Goal: Task Accomplishment & Management: Complete application form

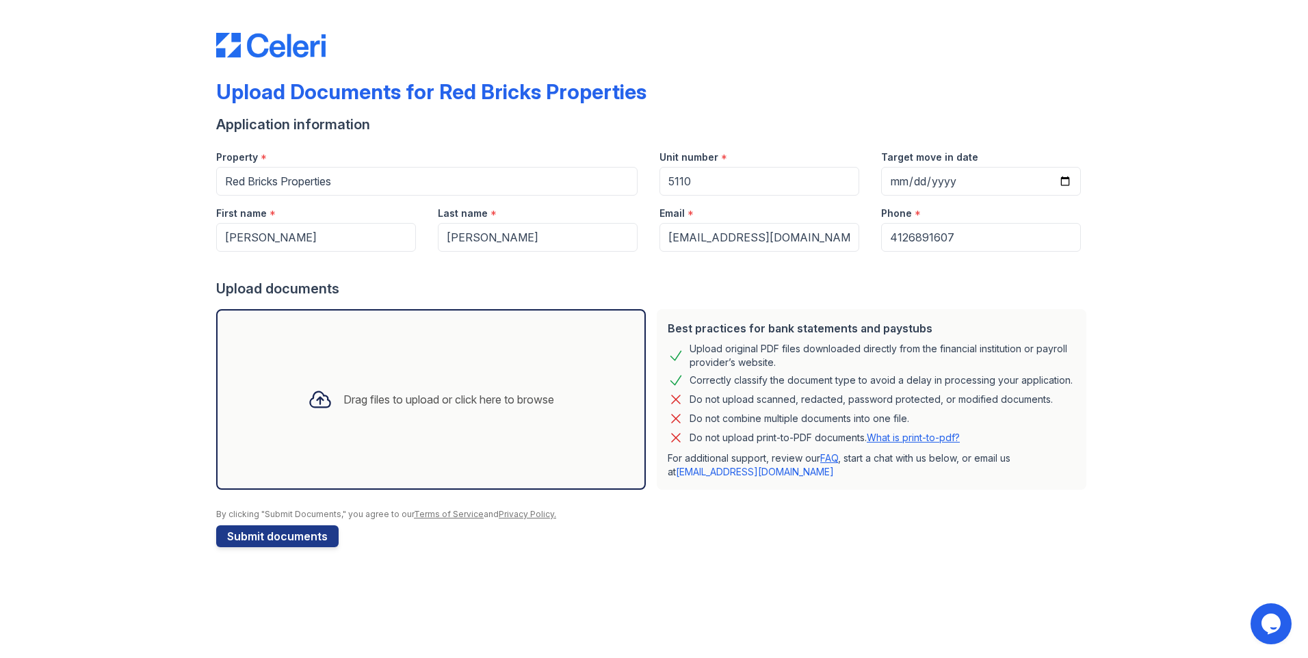
click at [354, 404] on div "Drag files to upload or click here to browse" at bounding box center [448, 399] width 211 height 16
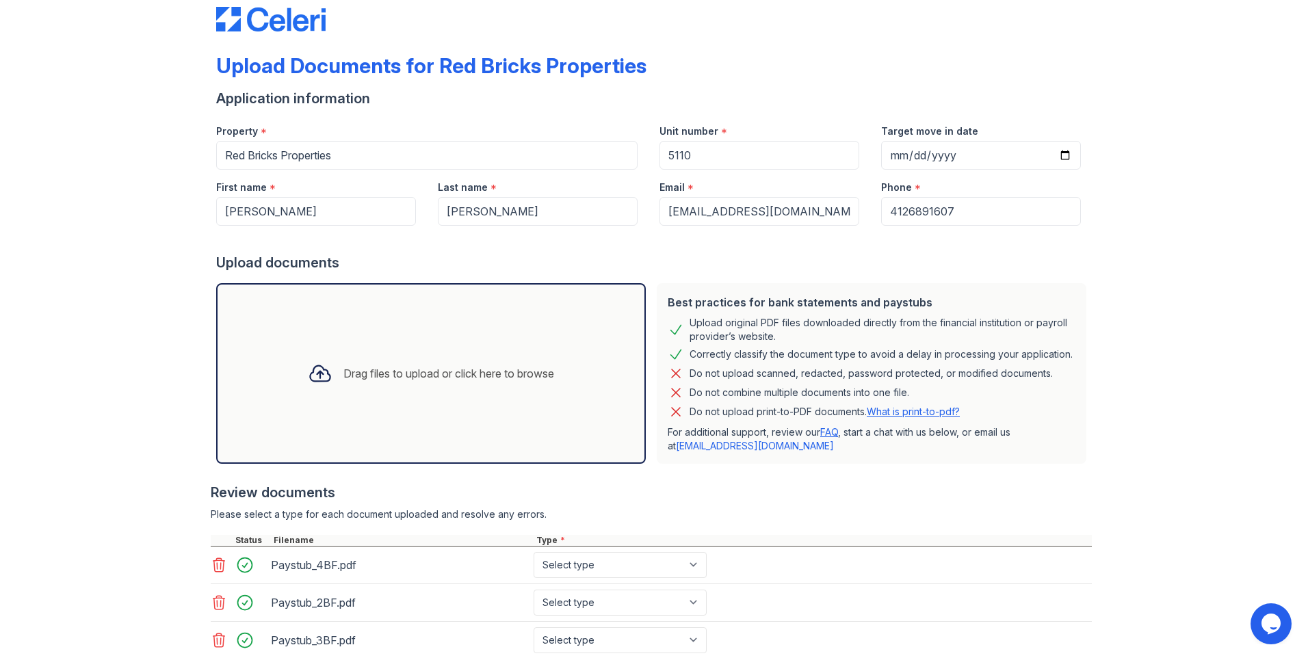
scroll to position [158, 0]
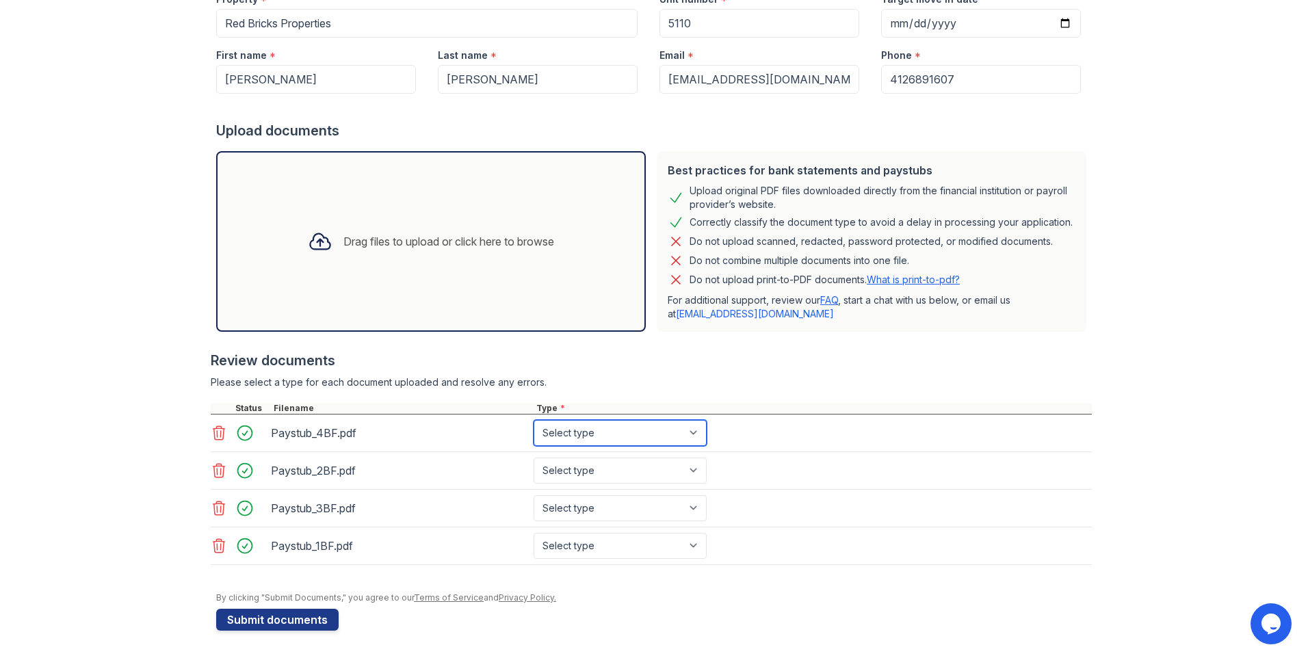
click at [696, 436] on select "Select type Paystub Bank Statement Offer Letter Tax Documents Benefit Award Let…" at bounding box center [619, 433] width 173 height 26
select select "paystub"
click at [533, 420] on select "Select type Paystub Bank Statement Offer Letter Tax Documents Benefit Award Let…" at bounding box center [619, 433] width 173 height 26
click at [689, 475] on select "Select type Paystub Bank Statement Offer Letter Tax Documents Benefit Award Let…" at bounding box center [619, 471] width 173 height 26
select select "paystub"
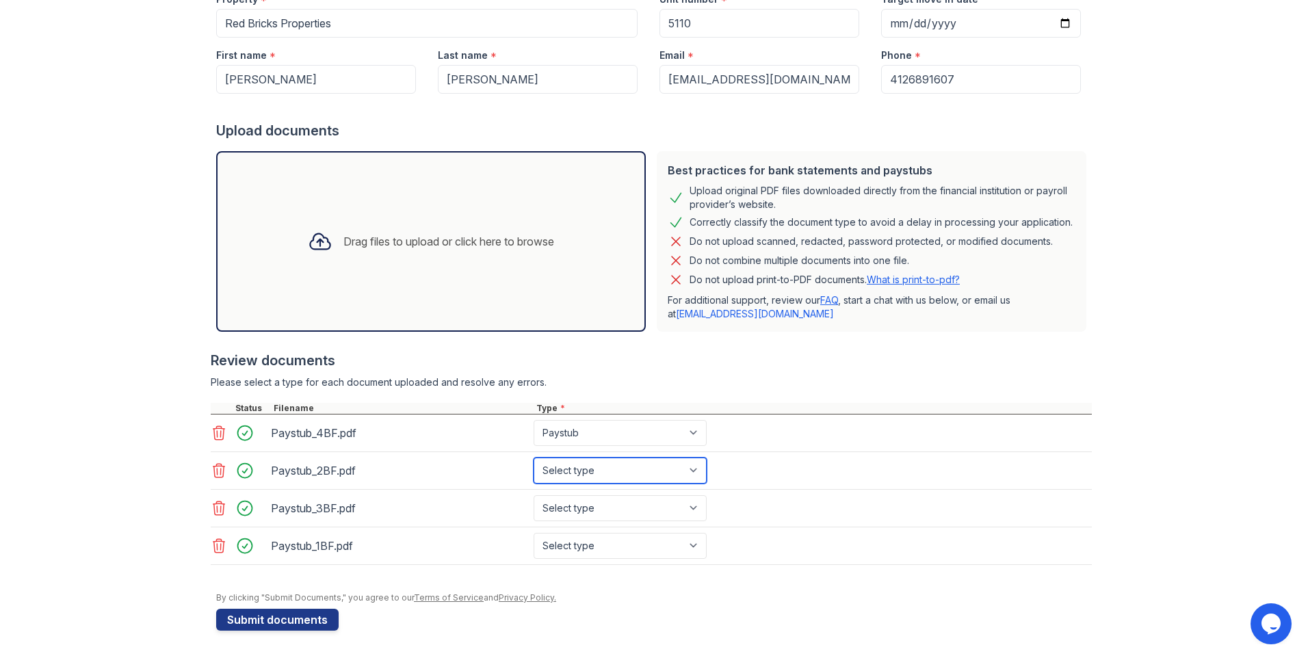
click at [533, 458] on select "Select type Paystub Bank Statement Offer Letter Tax Documents Benefit Award Let…" at bounding box center [619, 471] width 173 height 26
click at [690, 507] on select "Select type Paystub Bank Statement Offer Letter Tax Documents Benefit Award Let…" at bounding box center [619, 508] width 173 height 26
select select "paystub"
click at [533, 495] on select "Select type Paystub Bank Statement Offer Letter Tax Documents Benefit Award Let…" at bounding box center [619, 508] width 173 height 26
click at [697, 544] on select "Select type Paystub Bank Statement Offer Letter Tax Documents Benefit Award Let…" at bounding box center [619, 546] width 173 height 26
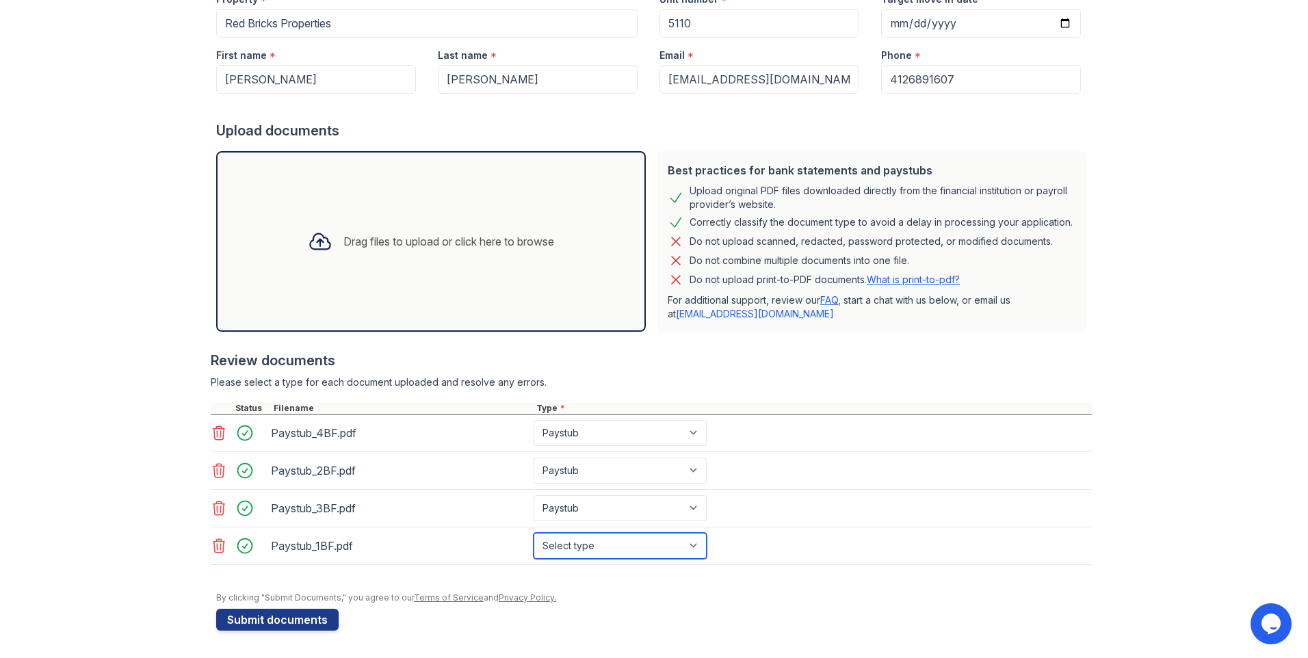
select select "paystub"
click at [533, 533] on select "Select type Paystub Bank Statement Offer Letter Tax Documents Benefit Award Let…" at bounding box center [619, 546] width 173 height 26
click at [452, 302] on div "Drag files to upload or click here to browse" at bounding box center [430, 241] width 429 height 181
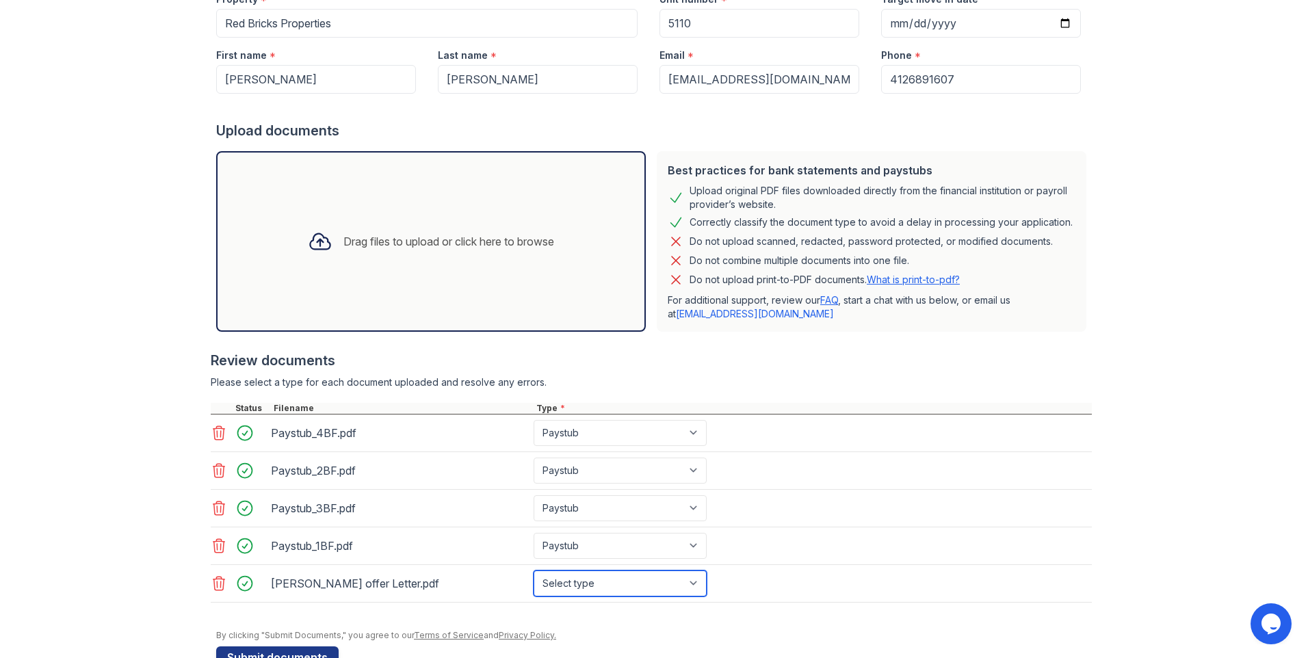
click at [695, 589] on select "Select type Paystub Bank Statement Offer Letter Tax Documents Benefit Award Let…" at bounding box center [619, 583] width 173 height 26
select select "offer_letter"
click at [533, 570] on select "Select type Paystub Bank Statement Offer Letter Tax Documents Benefit Award Let…" at bounding box center [619, 583] width 173 height 26
click at [1271, 455] on div "Upload Documents for Red Bricks Properties Application information Property * R…" at bounding box center [654, 268] width 1264 height 853
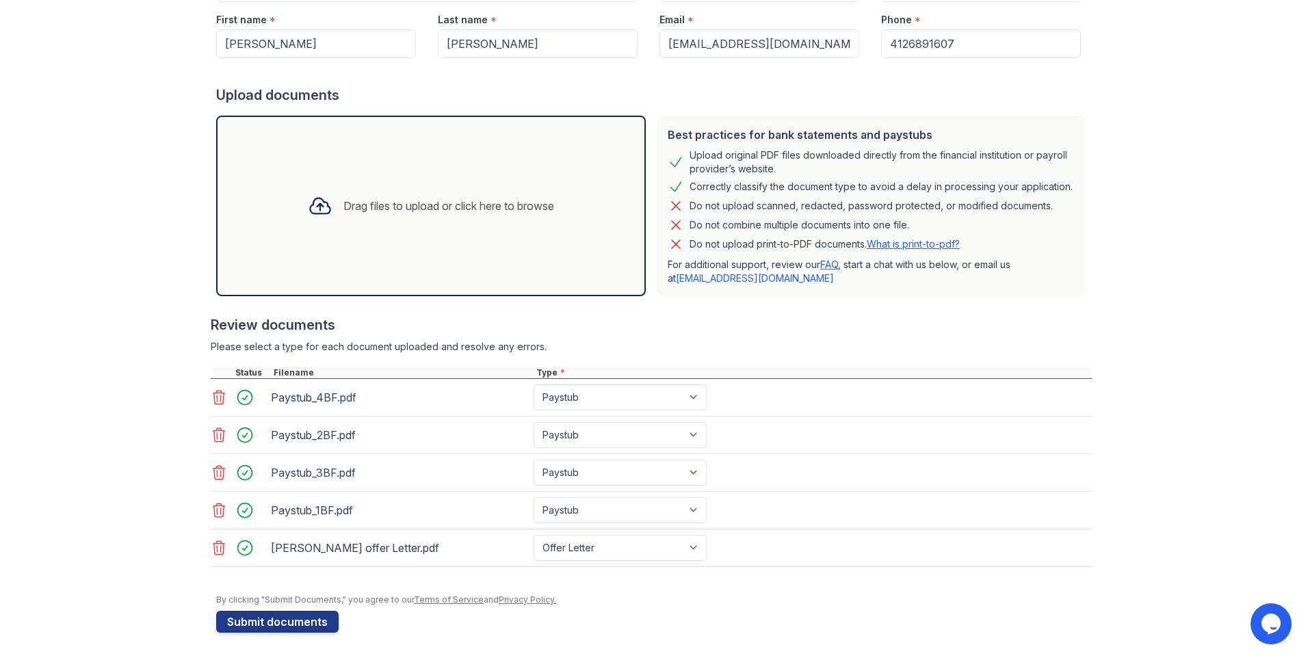
scroll to position [196, 0]
click at [281, 614] on button "Submit documents" at bounding box center [277, 620] width 122 height 22
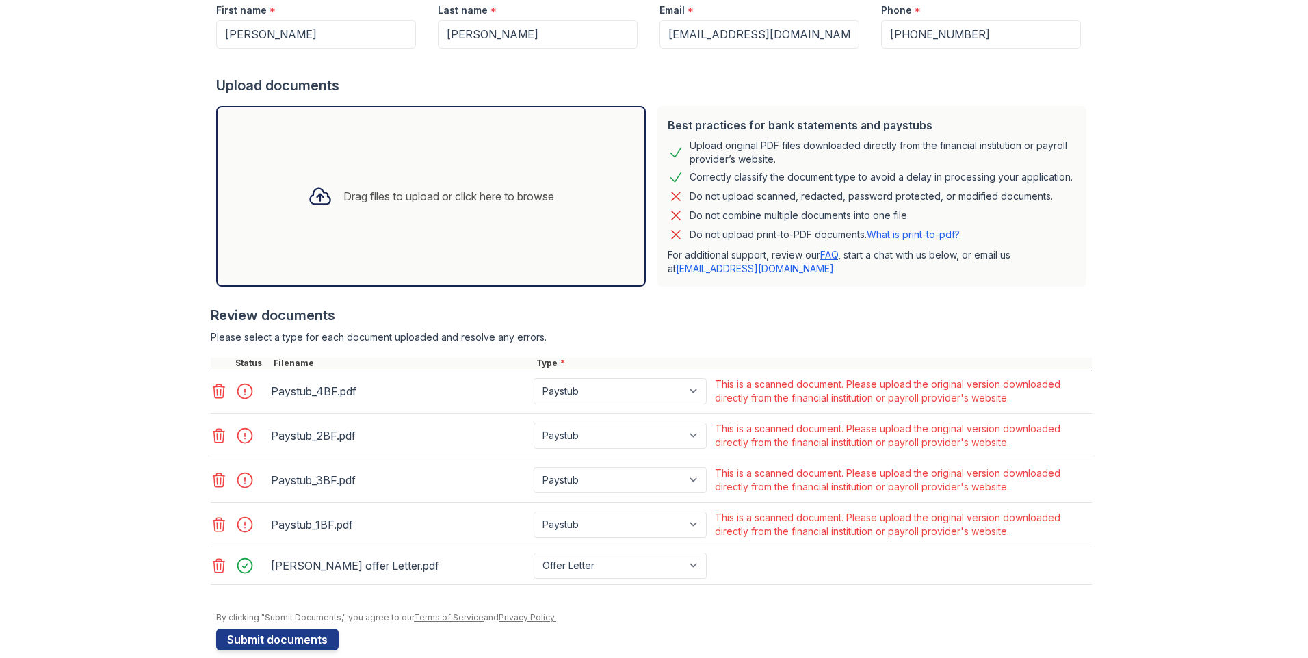
scroll to position [261, 0]
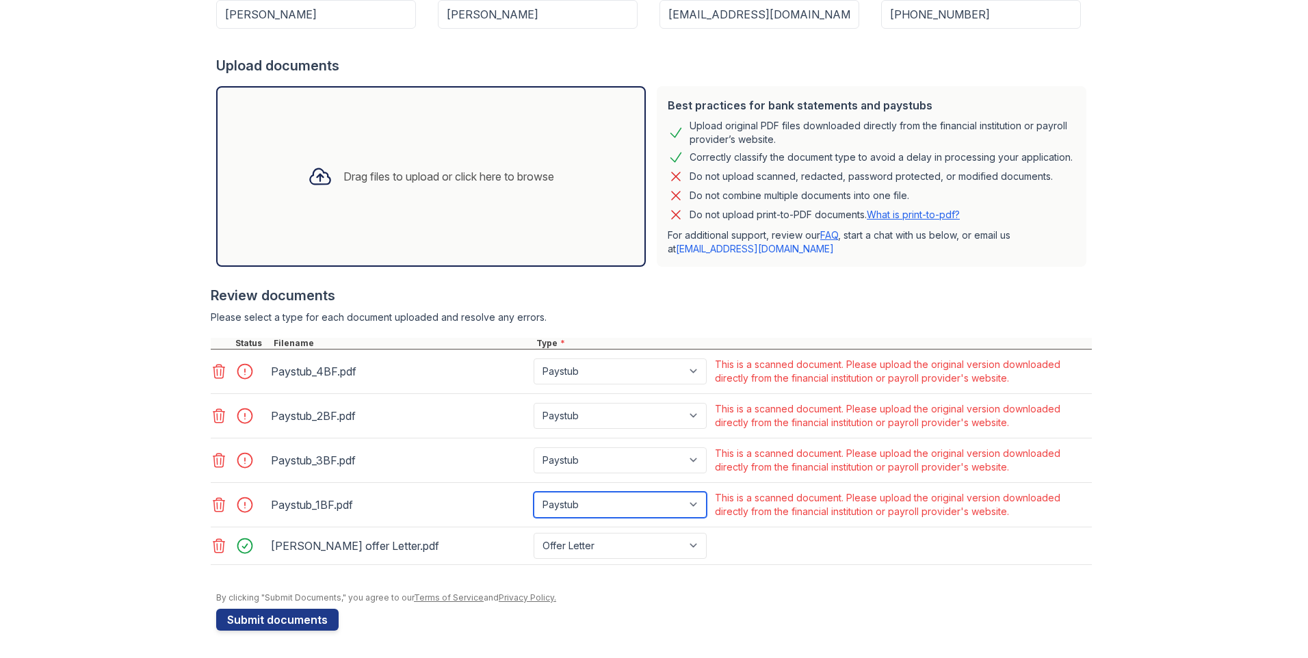
click at [698, 504] on select "Paystub Bank Statement Offer Letter Tax Documents Benefit Award Letter Investme…" at bounding box center [619, 505] width 173 height 26
click at [213, 504] on icon at bounding box center [219, 505] width 12 height 14
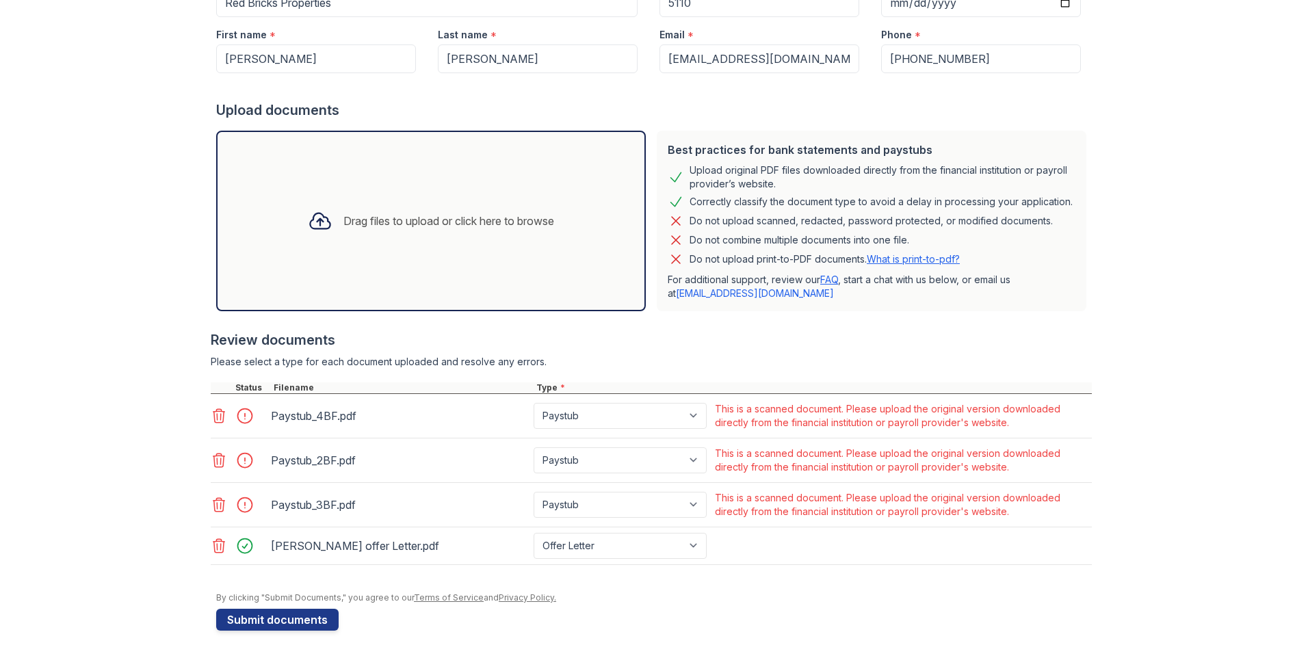
click at [213, 504] on icon at bounding box center [219, 505] width 12 height 14
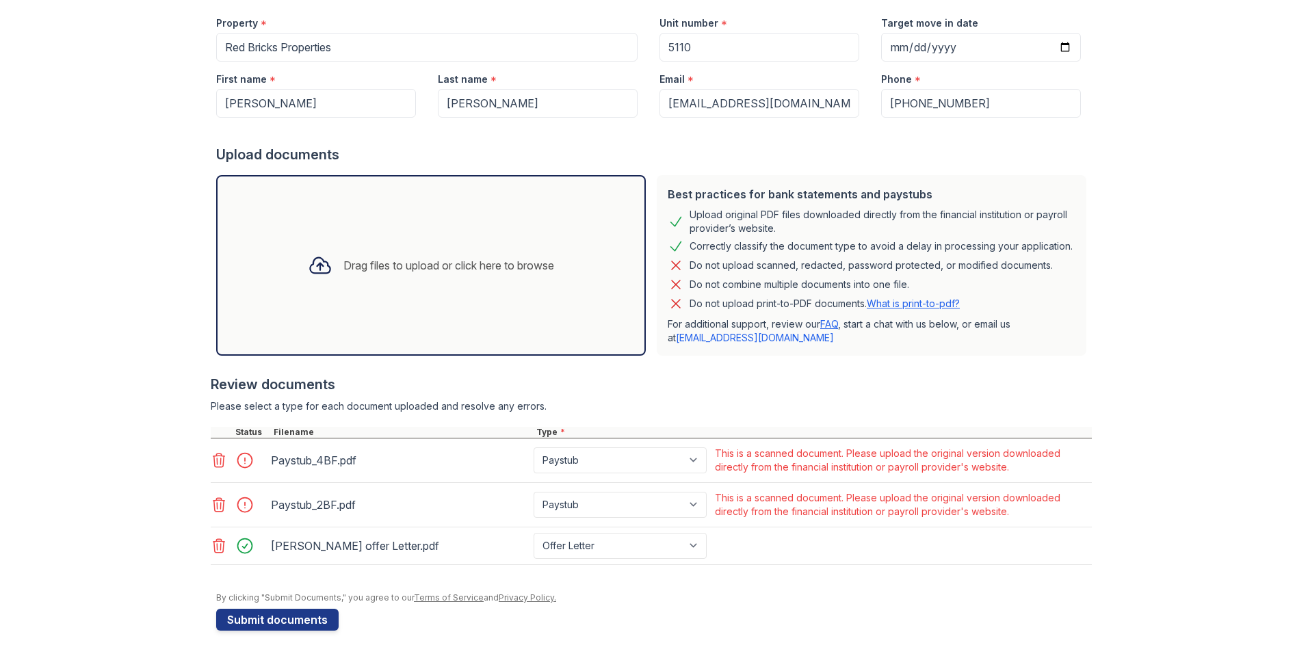
scroll to position [172, 0]
click at [219, 507] on icon at bounding box center [219, 505] width 16 height 16
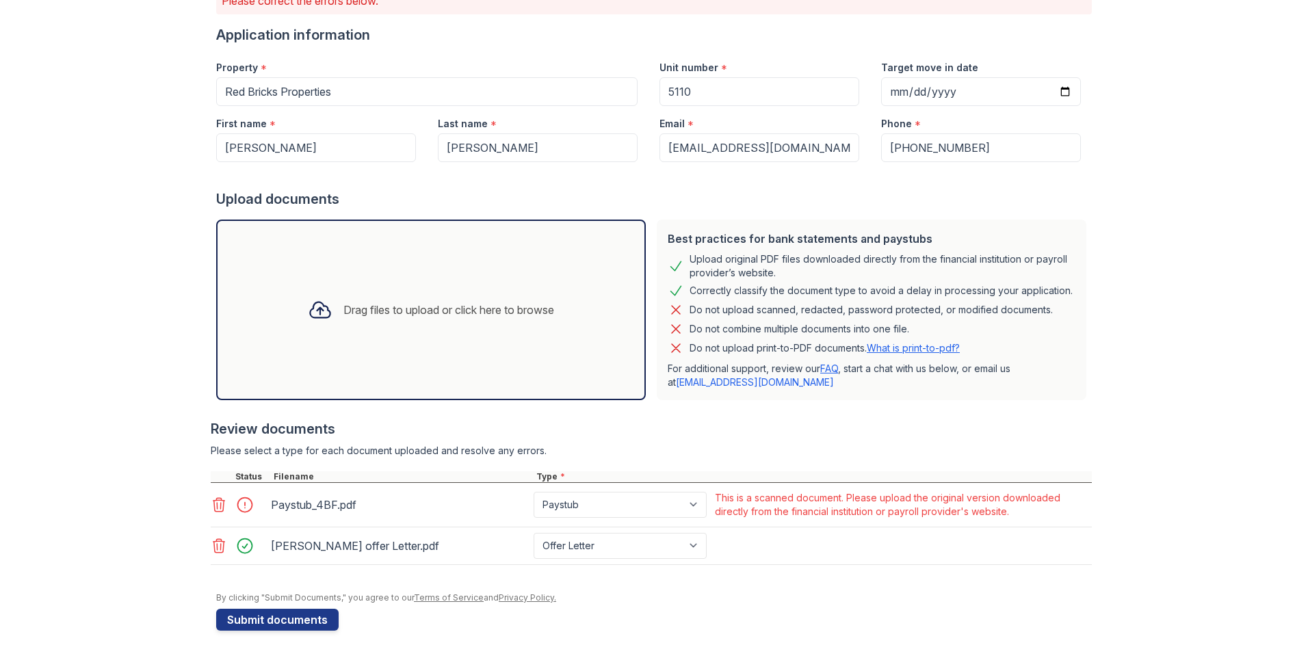
click at [216, 501] on icon at bounding box center [219, 505] width 16 height 16
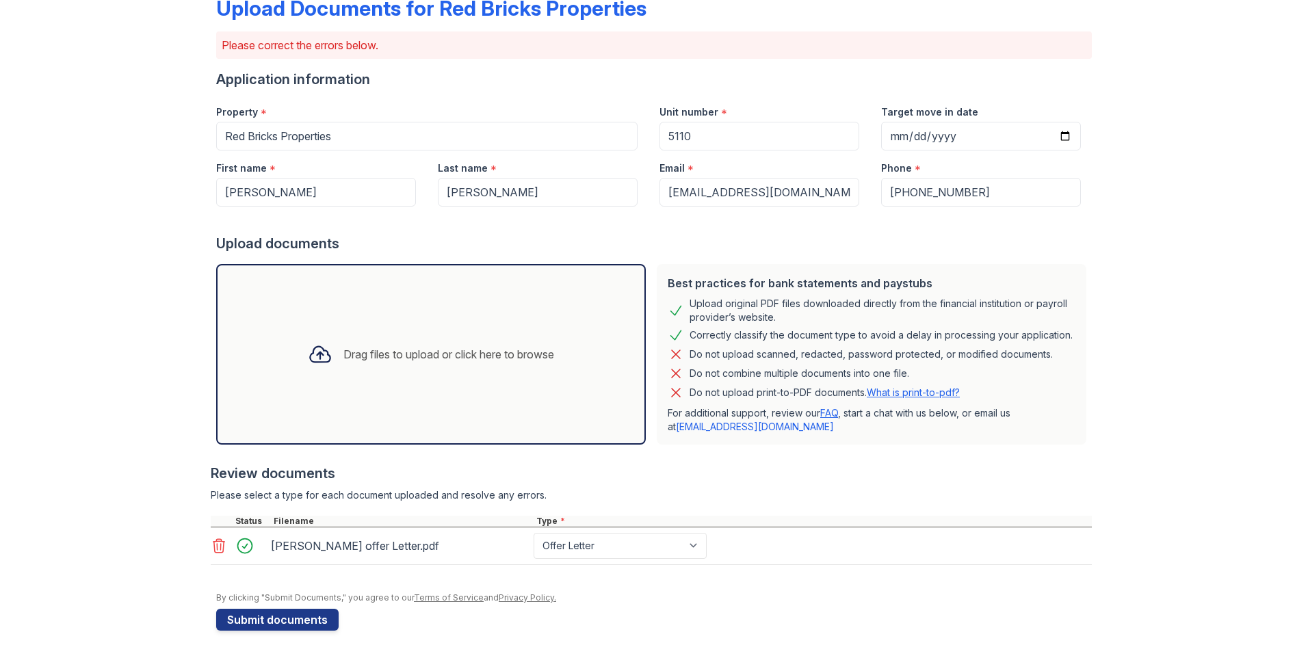
scroll to position [83, 0]
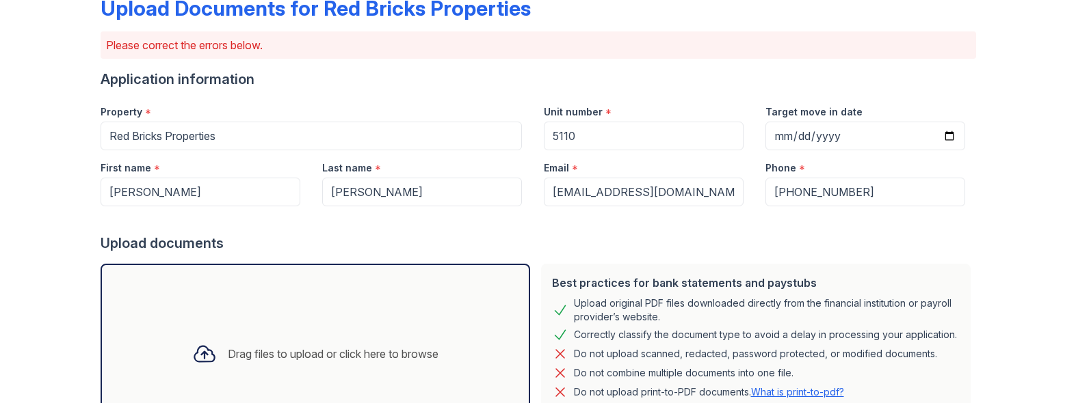
drag, startPoint x: 277, startPoint y: 279, endPoint x: 239, endPoint y: 339, distance: 70.4
click at [246, 346] on div "Drag files to upload or click here to browse" at bounding box center [333, 354] width 211 height 16
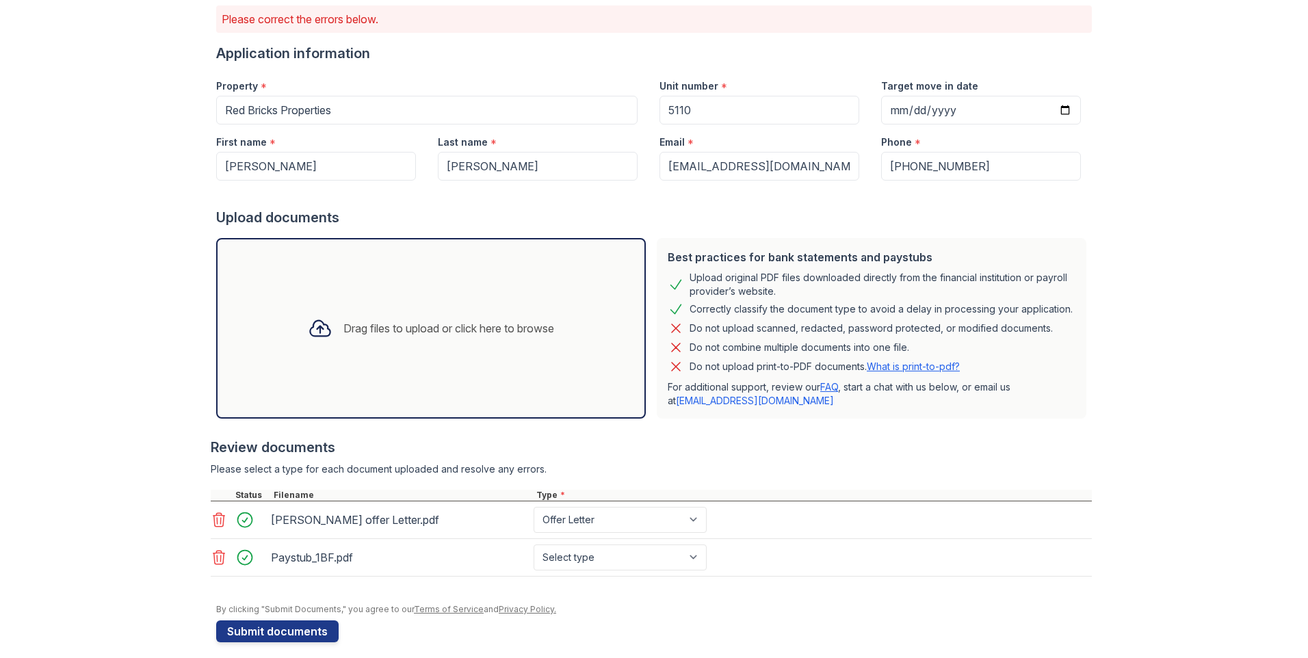
scroll to position [121, 0]
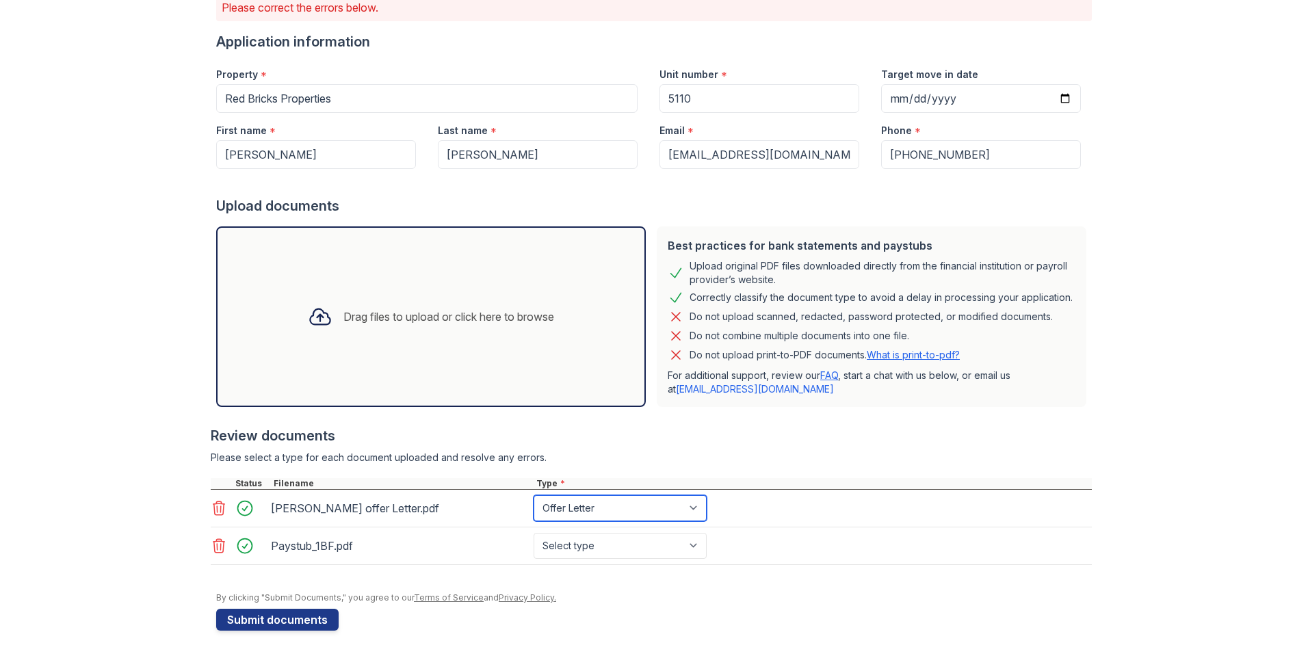
drag, startPoint x: 687, startPoint y: 510, endPoint x: 659, endPoint y: 516, distance: 28.6
click at [687, 509] on select "Paystub Bank Statement Offer Letter Tax Documents Benefit Award Letter Investme…" at bounding box center [619, 508] width 173 height 26
select select "paystub"
click at [533, 495] on select "Paystub Bank Statement Offer Letter Tax Documents Benefit Award Letter Investme…" at bounding box center [619, 508] width 173 height 26
click at [409, 323] on div "Drag files to upload or click here to browse" at bounding box center [448, 316] width 211 height 16
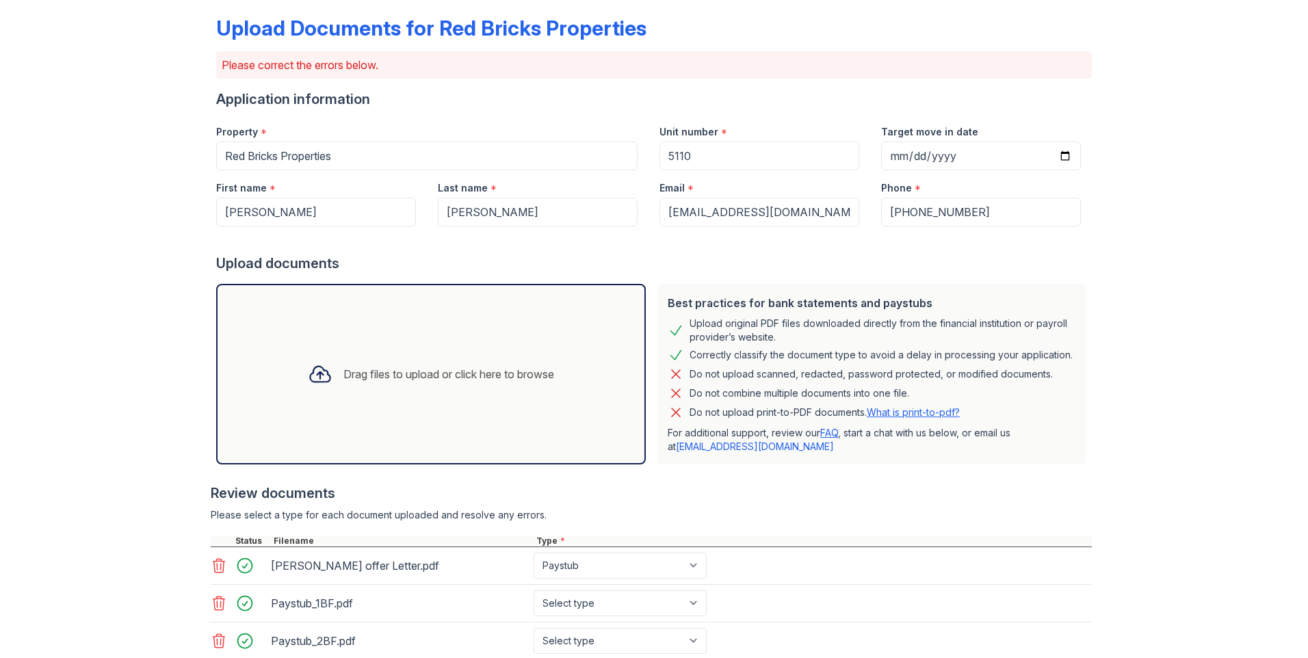
scroll to position [22, 0]
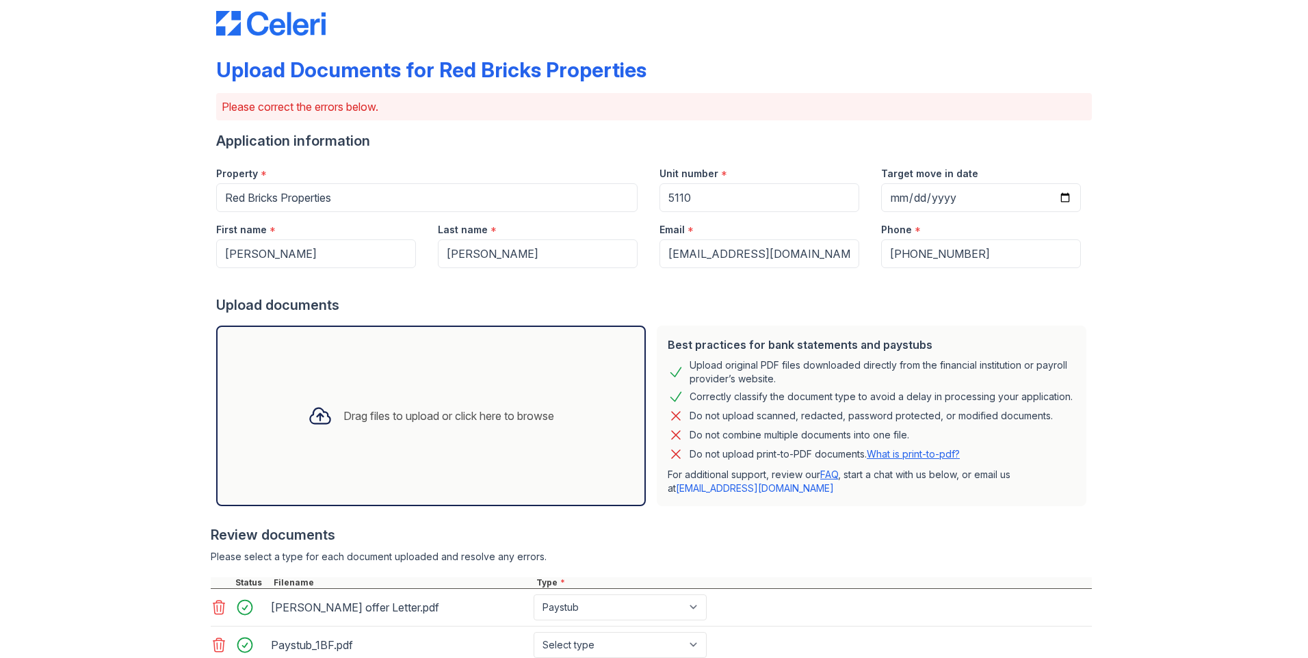
click at [379, 386] on div "Drag files to upload or click here to browse" at bounding box center [430, 416] width 429 height 181
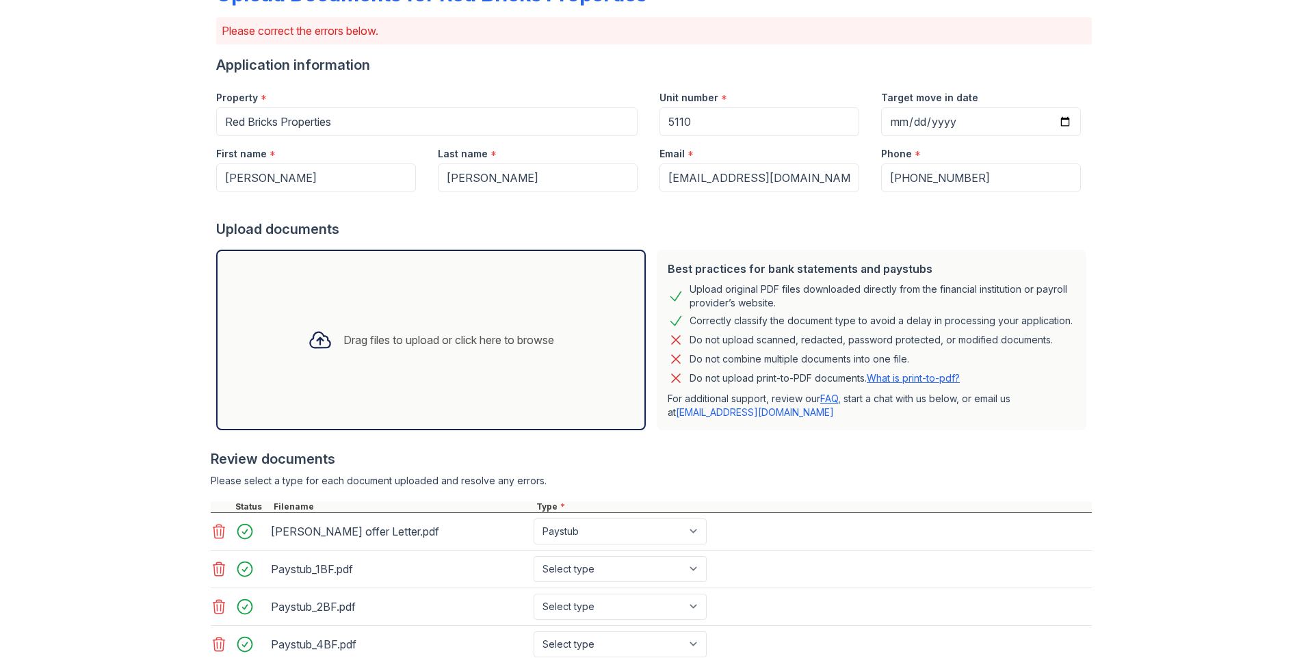
scroll to position [196, 0]
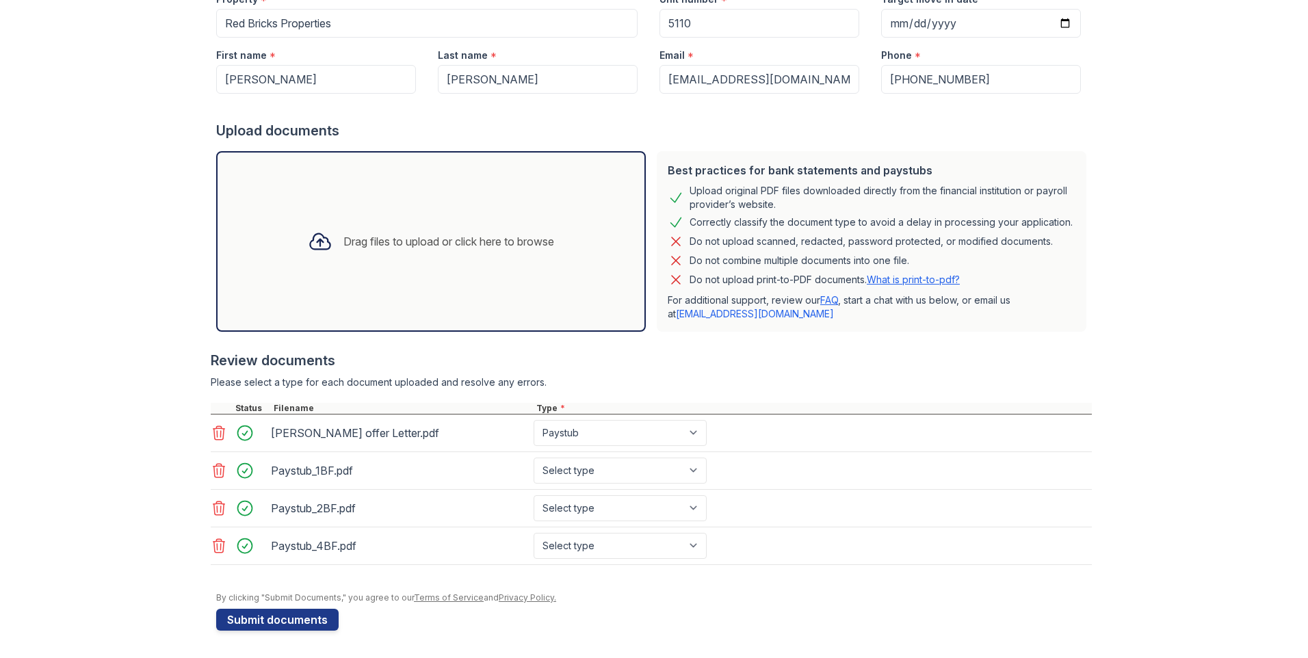
click at [367, 297] on div "Drag files to upload or click here to browse" at bounding box center [430, 241] width 429 height 181
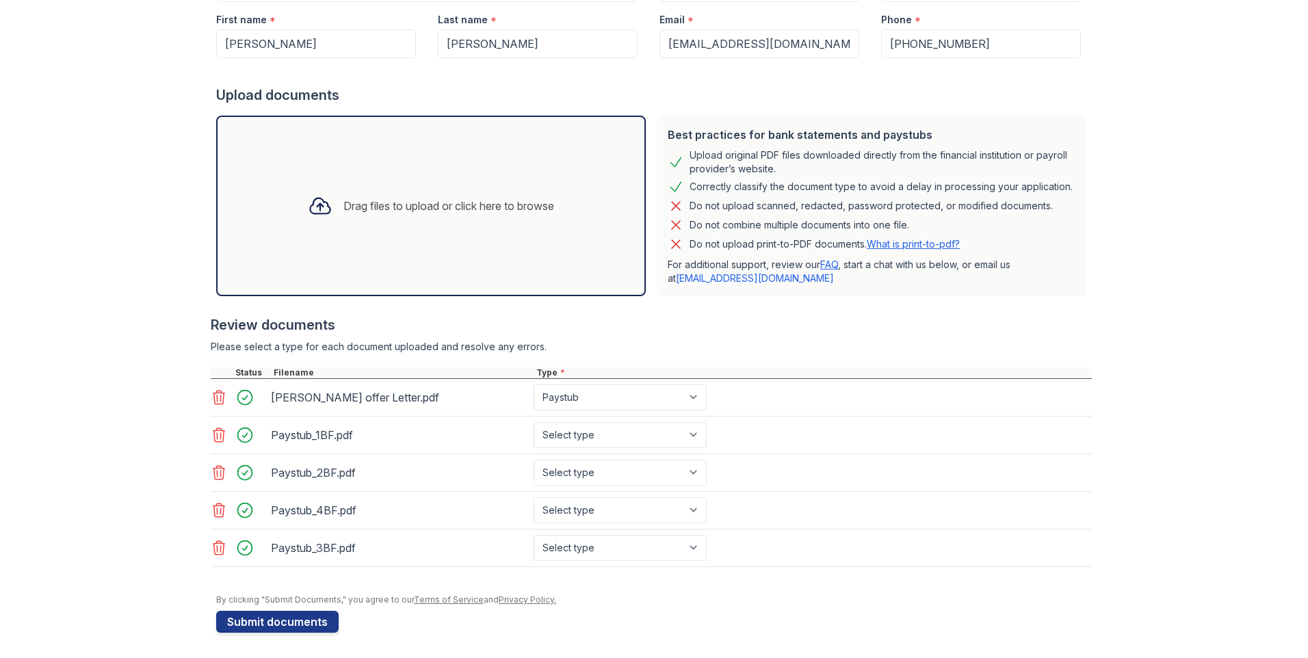
scroll to position [234, 0]
click at [271, 621] on button "Submit documents" at bounding box center [277, 620] width 122 height 22
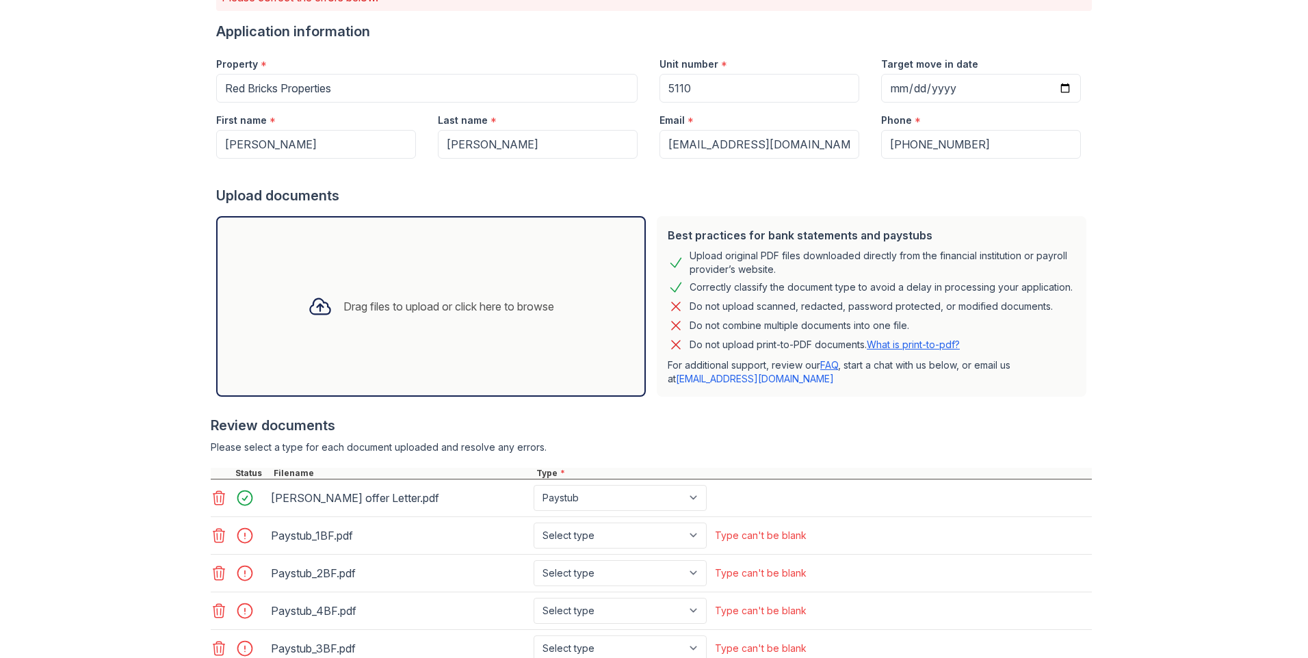
scroll to position [278, 0]
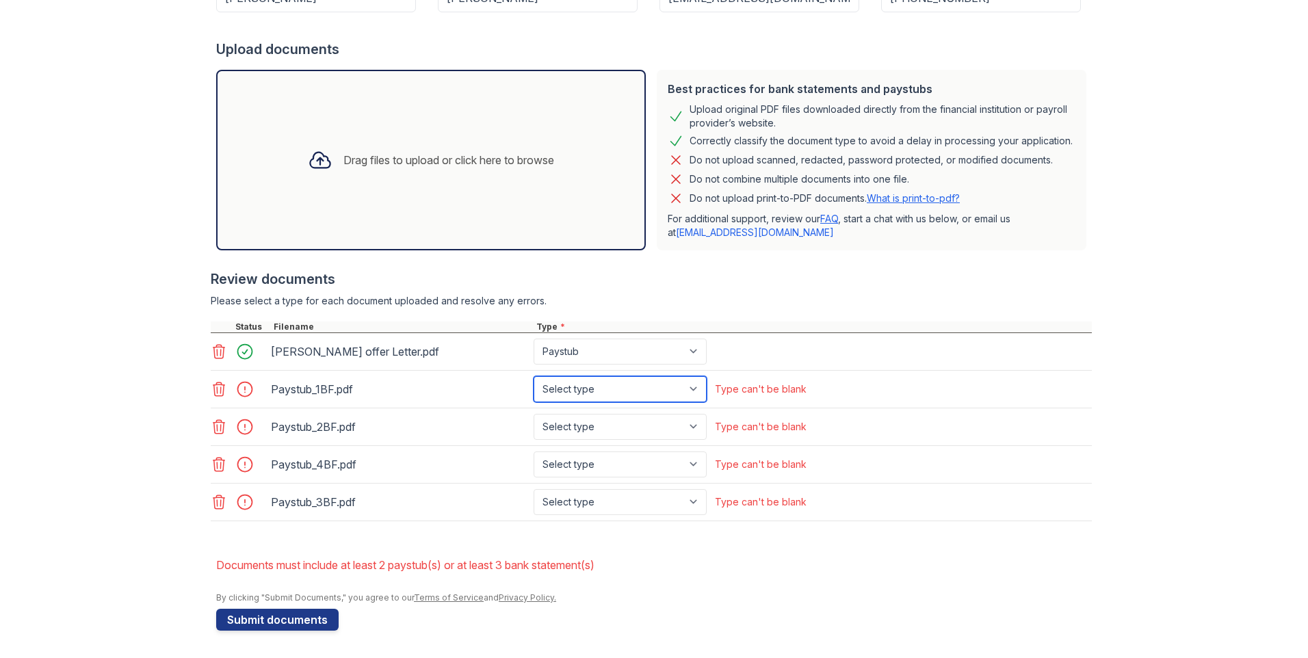
click at [695, 388] on select "Select type Paystub Bank Statement Offer Letter Tax Documents Benefit Award Let…" at bounding box center [619, 389] width 173 height 26
select select "paystub"
click at [533, 376] on select "Select type Paystub Bank Statement Offer Letter Tax Documents Benefit Award Let…" at bounding box center [619, 389] width 173 height 26
drag, startPoint x: 679, startPoint y: 423, endPoint x: 670, endPoint y: 429, distance: 11.2
click at [679, 423] on select "Select type Paystub Bank Statement Offer Letter Tax Documents Benefit Award Let…" at bounding box center [619, 427] width 173 height 26
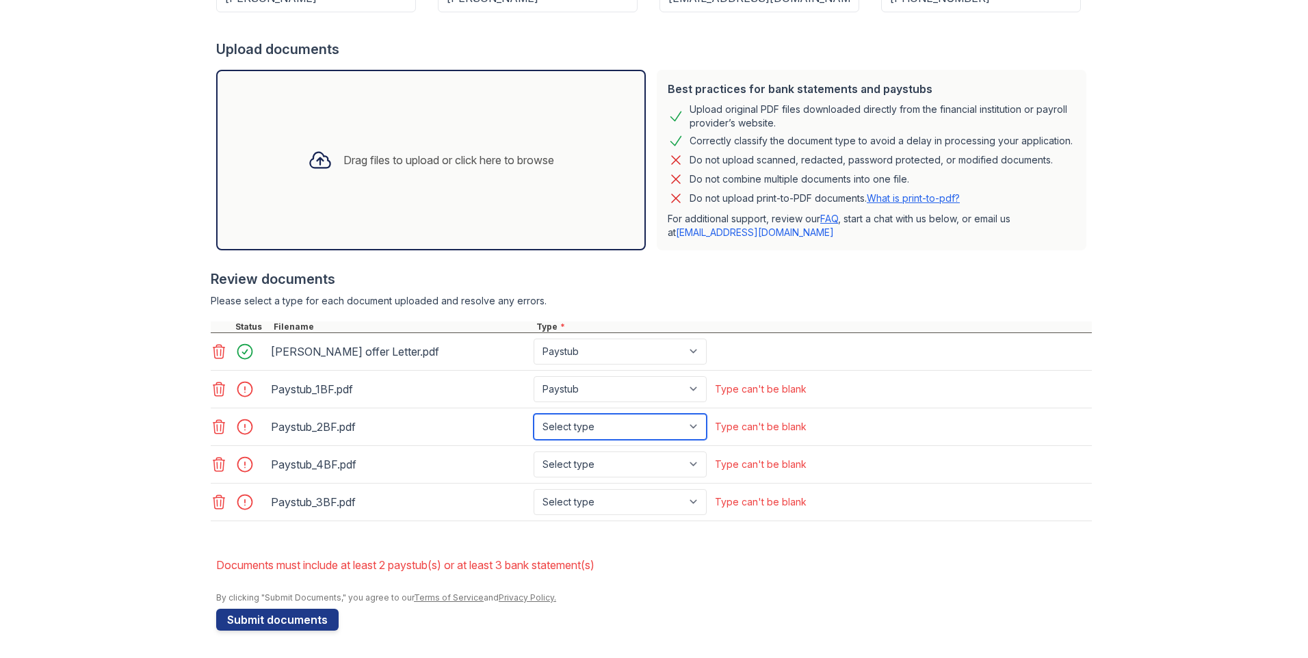
select select "paystub"
click at [533, 414] on select "Select type Paystub Bank Statement Offer Letter Tax Documents Benefit Award Let…" at bounding box center [619, 427] width 173 height 26
click at [580, 459] on select "Select type Paystub Bank Statement Offer Letter Tax Documents Benefit Award Let…" at bounding box center [619, 464] width 173 height 26
select select "paystub"
click at [533, 451] on select "Select type Paystub Bank Statement Offer Letter Tax Documents Benefit Award Let…" at bounding box center [619, 464] width 173 height 26
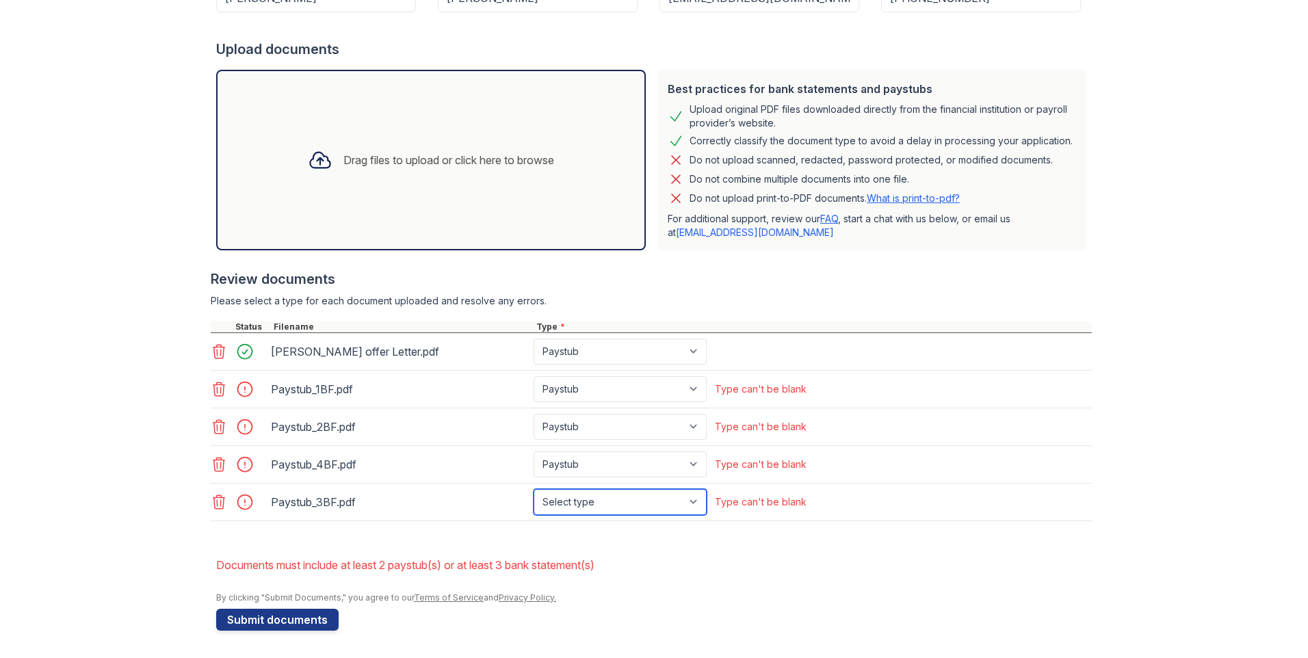
click at [583, 501] on select "Select type Paystub Bank Statement Offer Letter Tax Documents Benefit Award Let…" at bounding box center [619, 502] width 173 height 26
select select "paystub"
click at [533, 489] on select "Select type Paystub Bank Statement Offer Letter Tax Documents Benefit Award Let…" at bounding box center [619, 502] width 173 height 26
click at [690, 356] on select "Paystub Bank Statement Offer Letter Tax Documents Benefit Award Letter Investme…" at bounding box center [619, 352] width 173 height 26
select select "offer_letter"
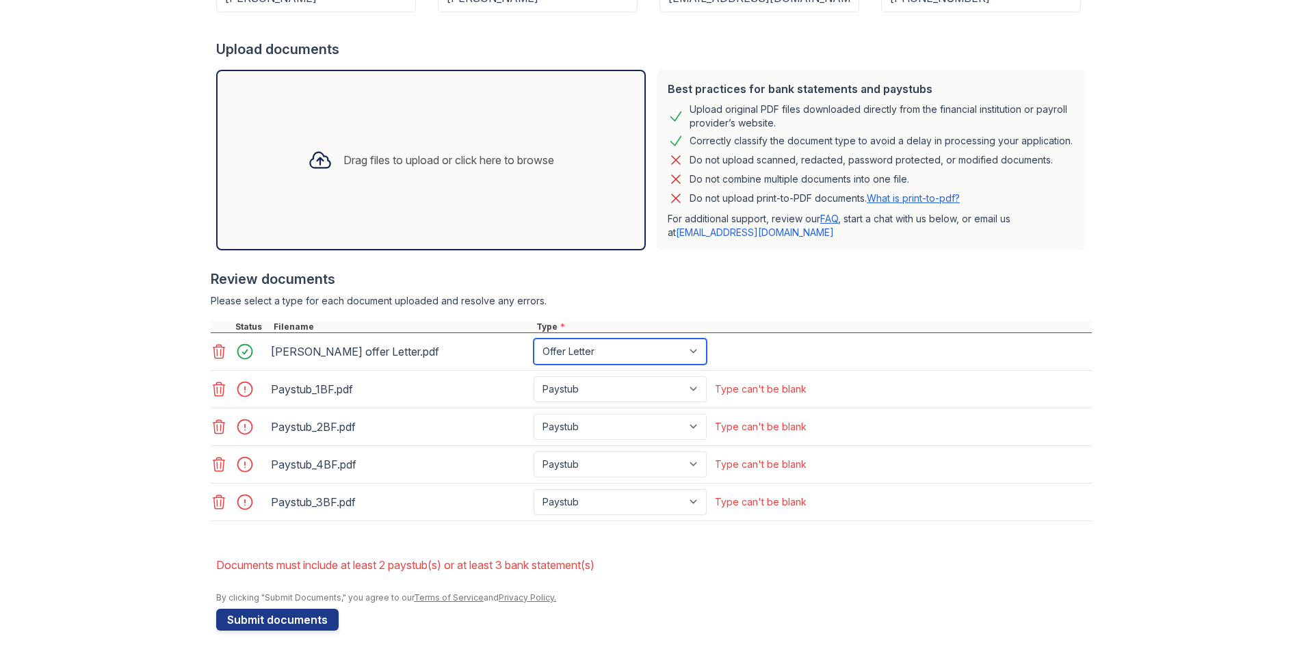
click at [533, 339] on select "Paystub Bank Statement Offer Letter Tax Documents Benefit Award Letter Investme…" at bounding box center [619, 352] width 173 height 26
click at [291, 615] on button "Submit documents" at bounding box center [277, 620] width 122 height 22
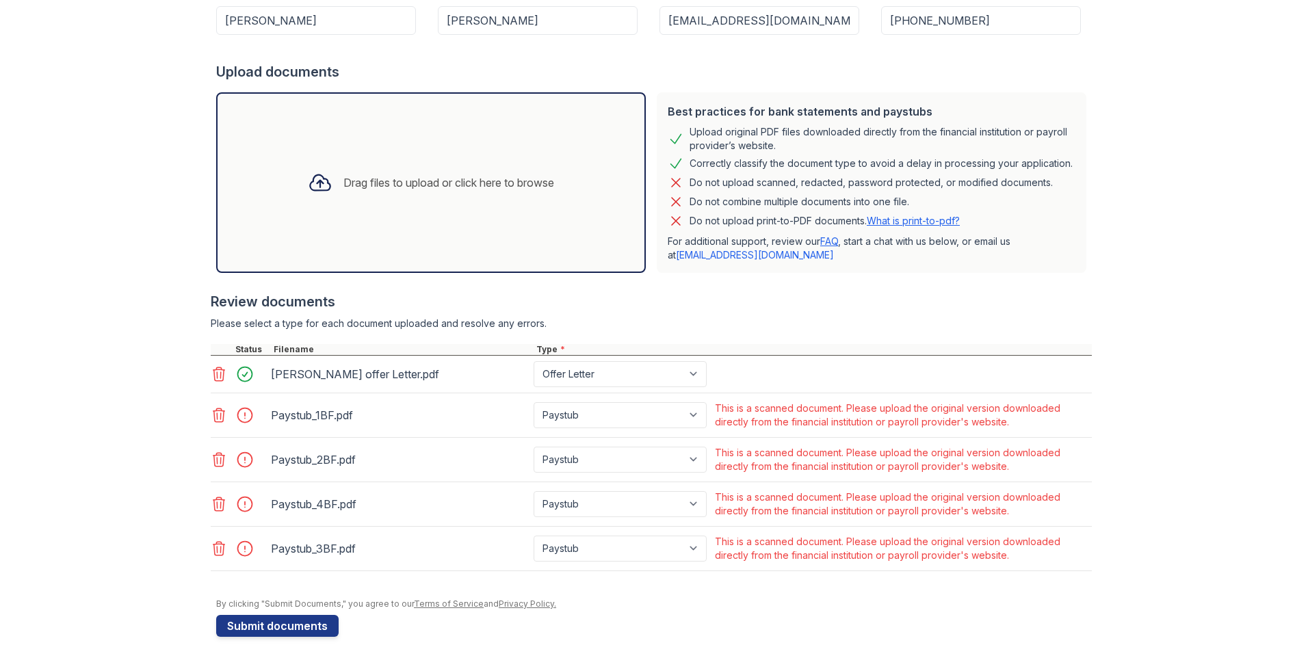
scroll to position [261, 0]
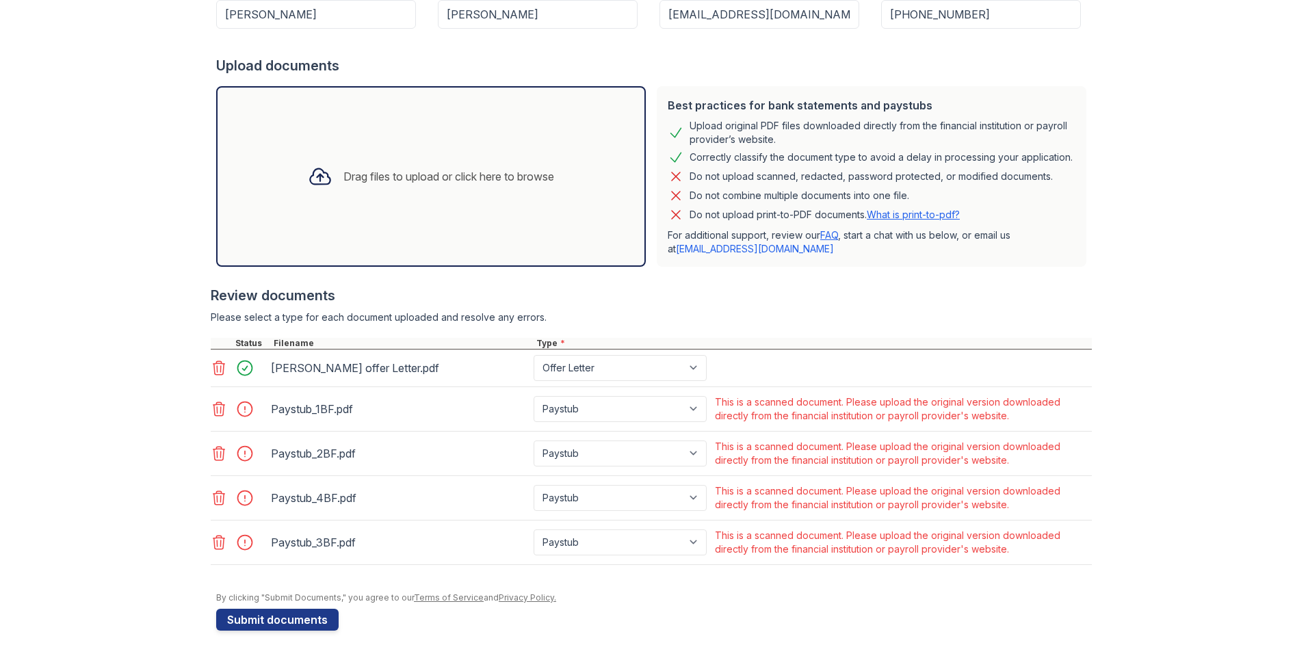
click at [211, 408] on icon at bounding box center [219, 409] width 16 height 16
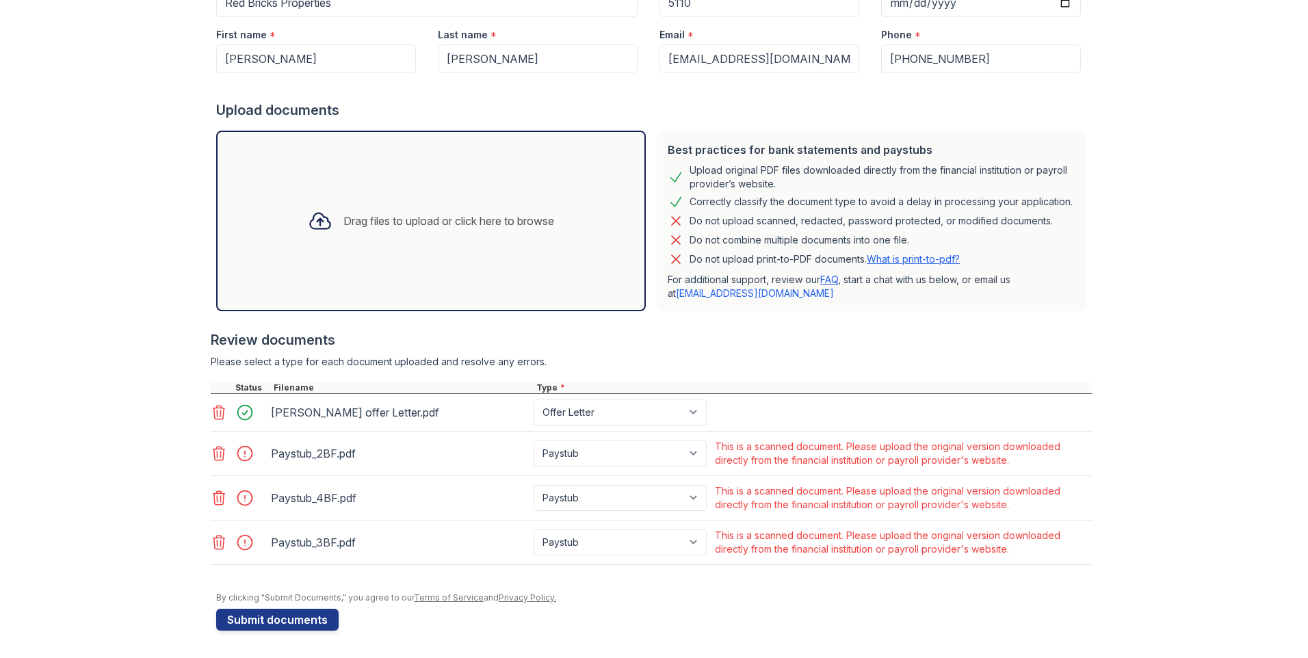
click at [211, 449] on icon at bounding box center [219, 453] width 16 height 16
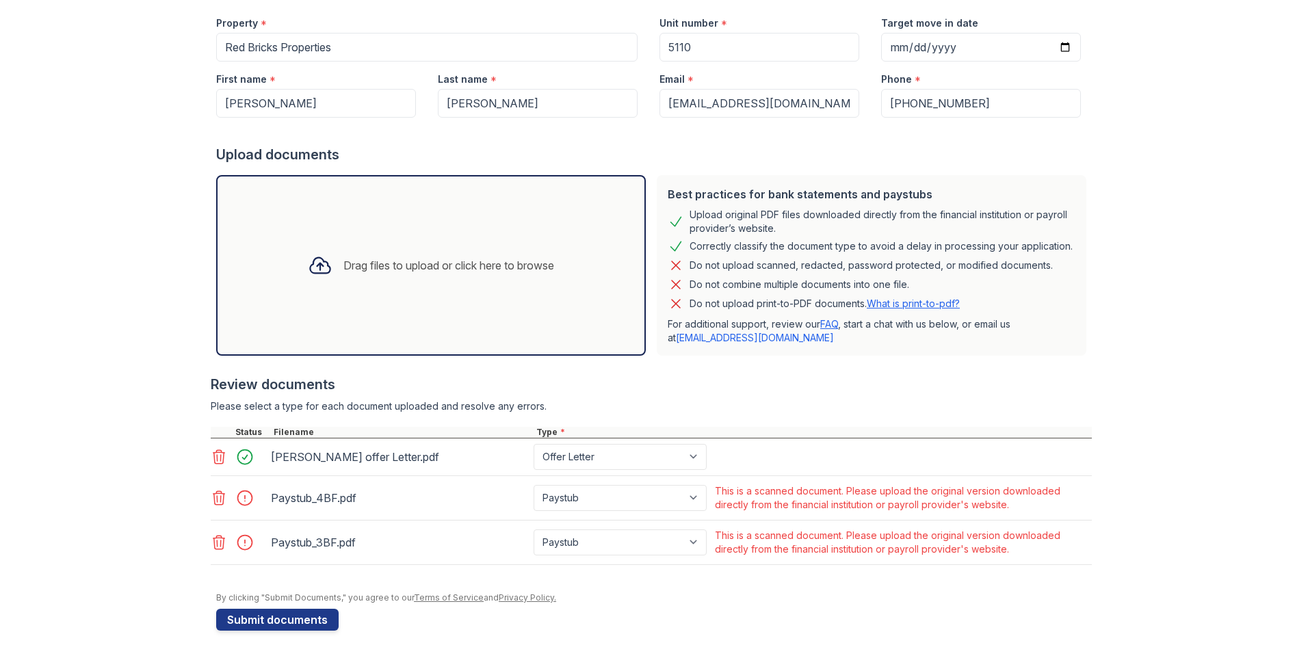
click at [213, 499] on icon at bounding box center [219, 498] width 16 height 16
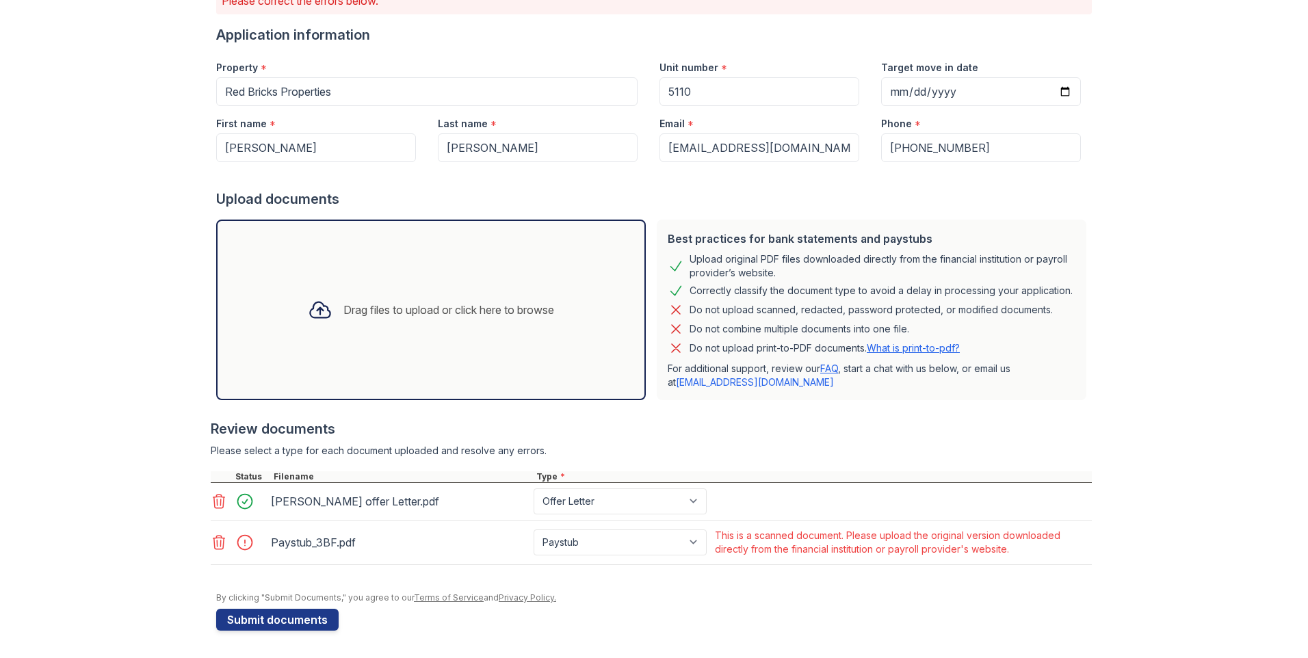
click at [211, 541] on icon at bounding box center [219, 542] width 16 height 16
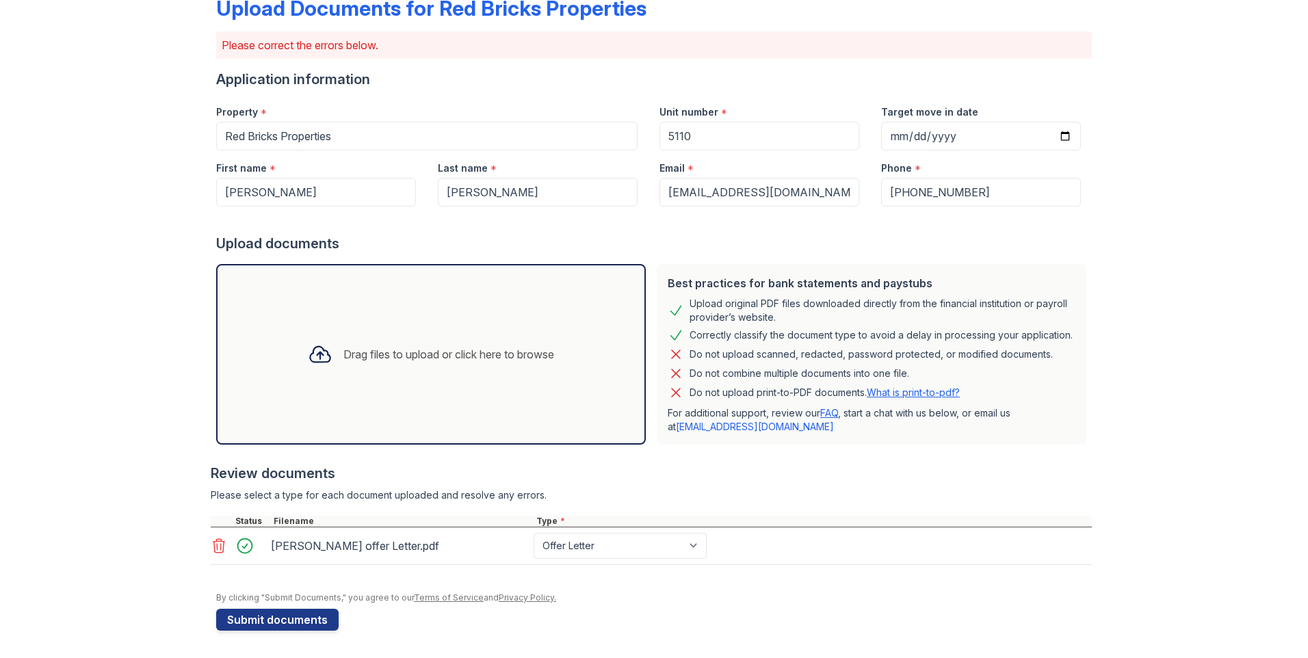
click at [739, 428] on link "[EMAIL_ADDRESS][DOMAIN_NAME]" at bounding box center [755, 427] width 158 height 12
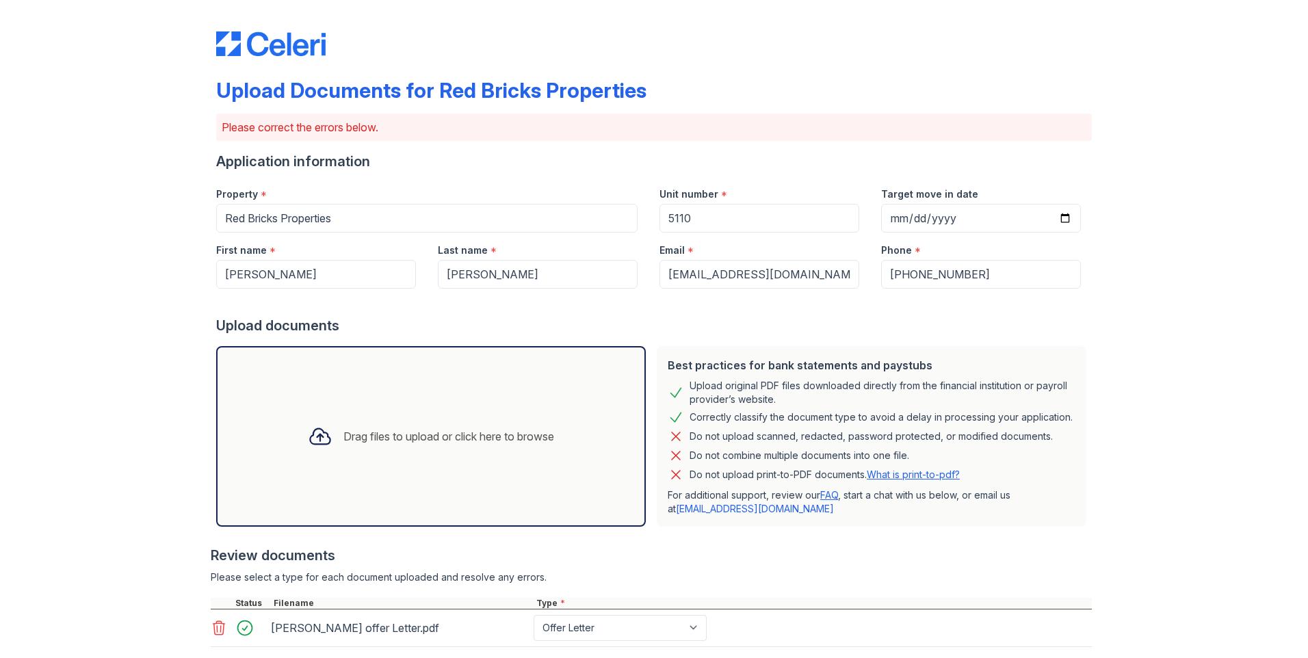
scroll to position [0, 0]
click at [869, 46] on div at bounding box center [653, 31] width 875 height 52
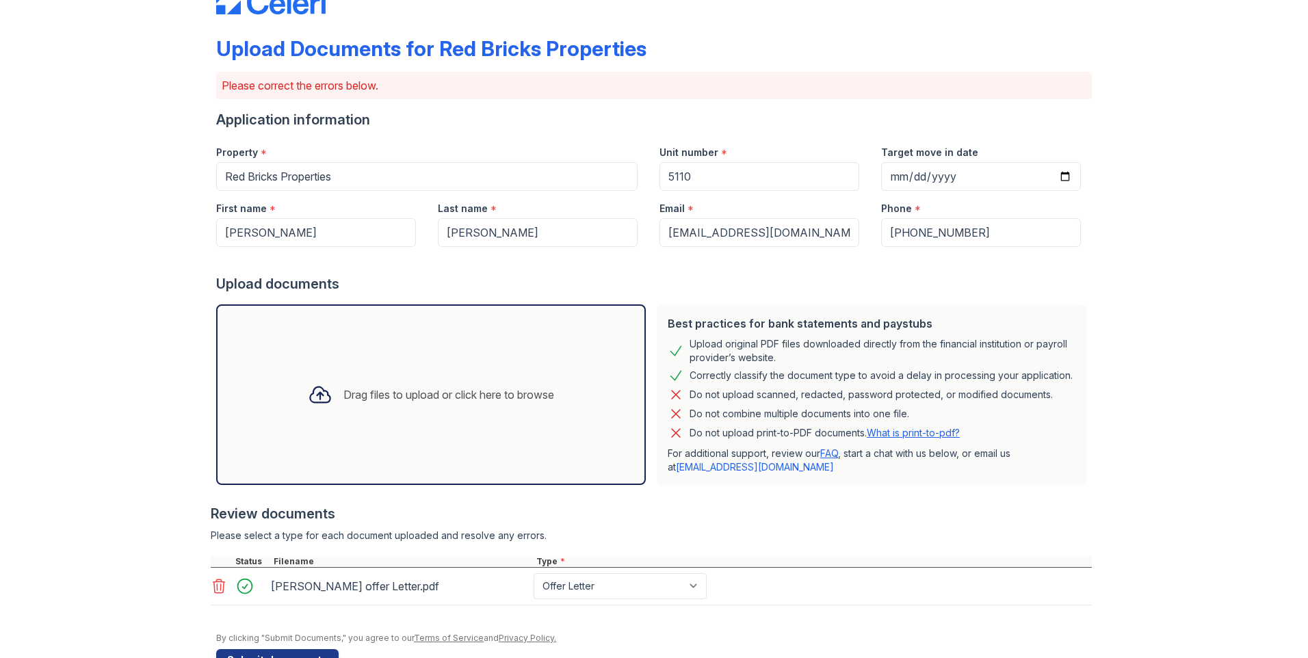
scroll to position [83, 0]
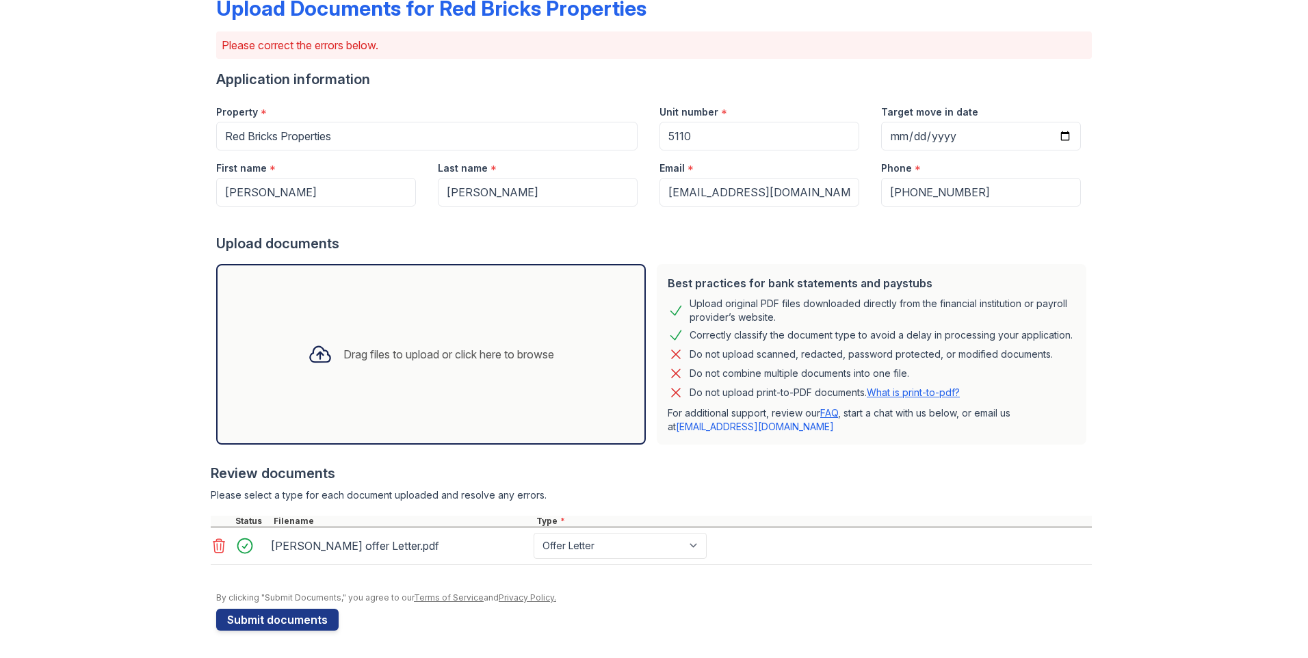
click at [364, 365] on div "Drag files to upload or click here to browse" at bounding box center [431, 354] width 268 height 47
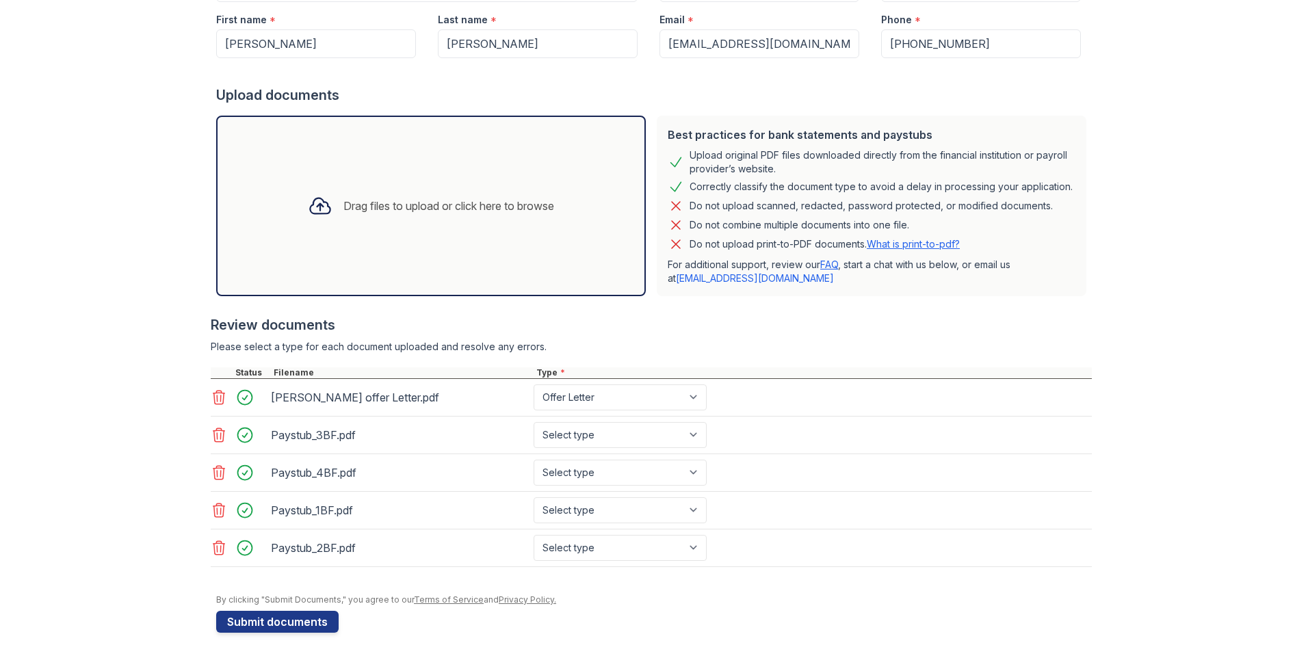
scroll to position [234, 0]
click at [252, 620] on button "Submit documents" at bounding box center [277, 620] width 122 height 22
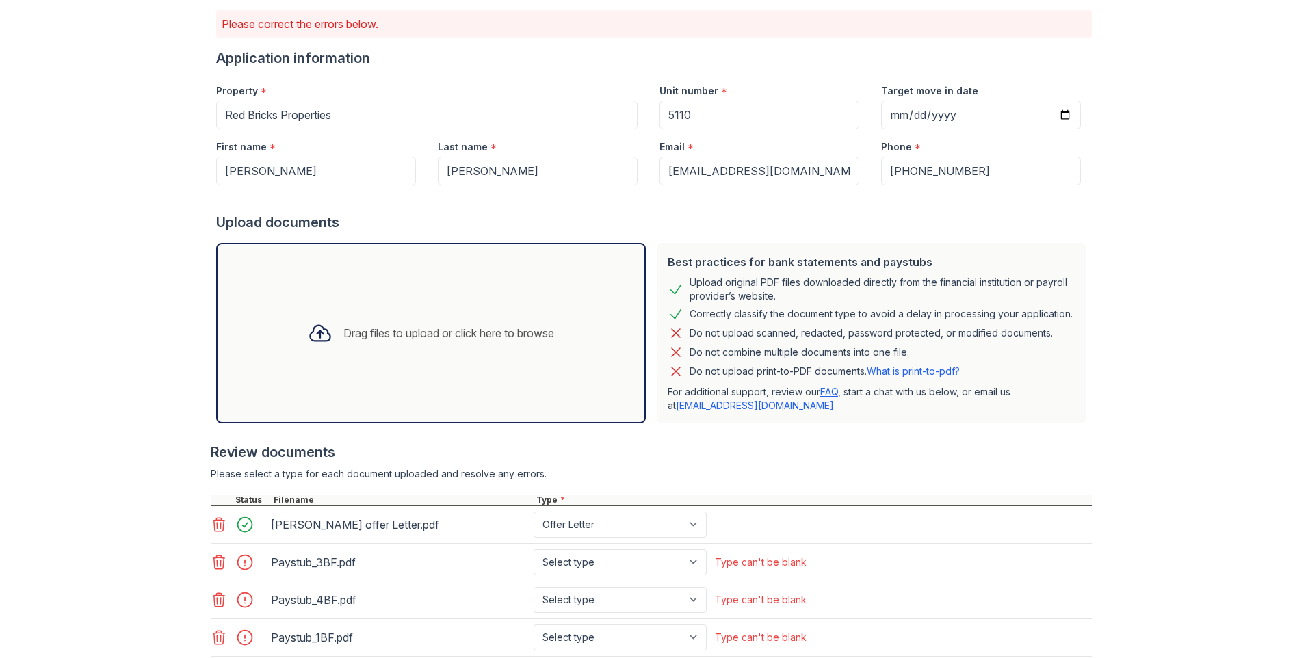
scroll to position [0, 0]
